Goal: Information Seeking & Learning: Understand process/instructions

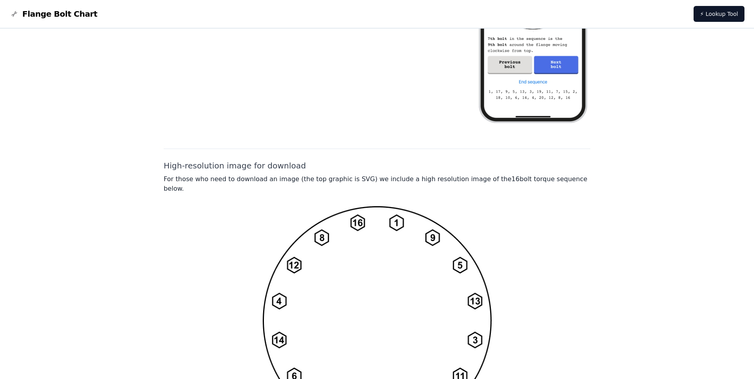
scroll to position [562, 0]
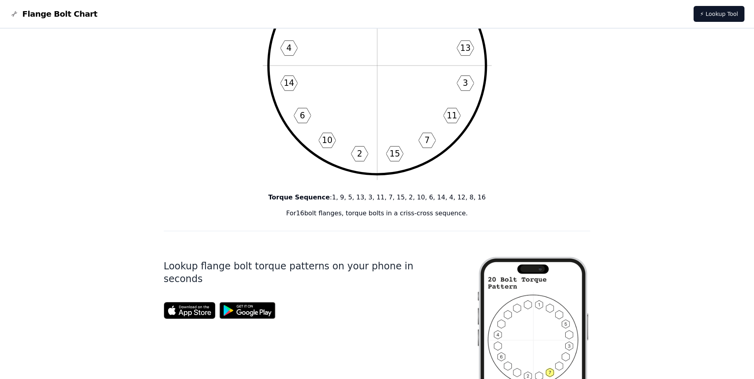
scroll to position [119, 0]
